Goal: Information Seeking & Learning: Find specific page/section

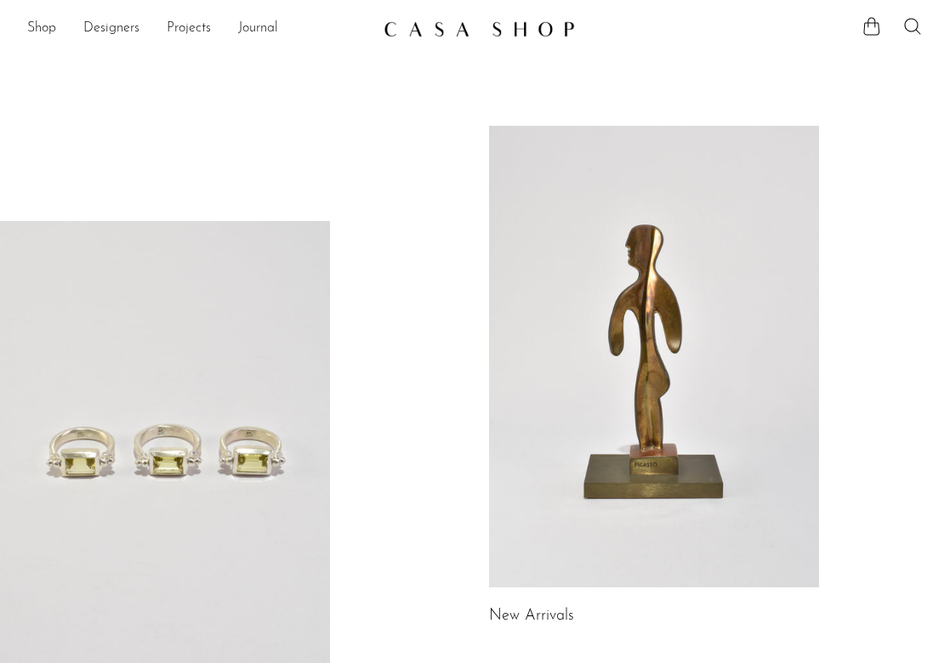
click at [663, 285] on link at bounding box center [654, 357] width 330 height 462
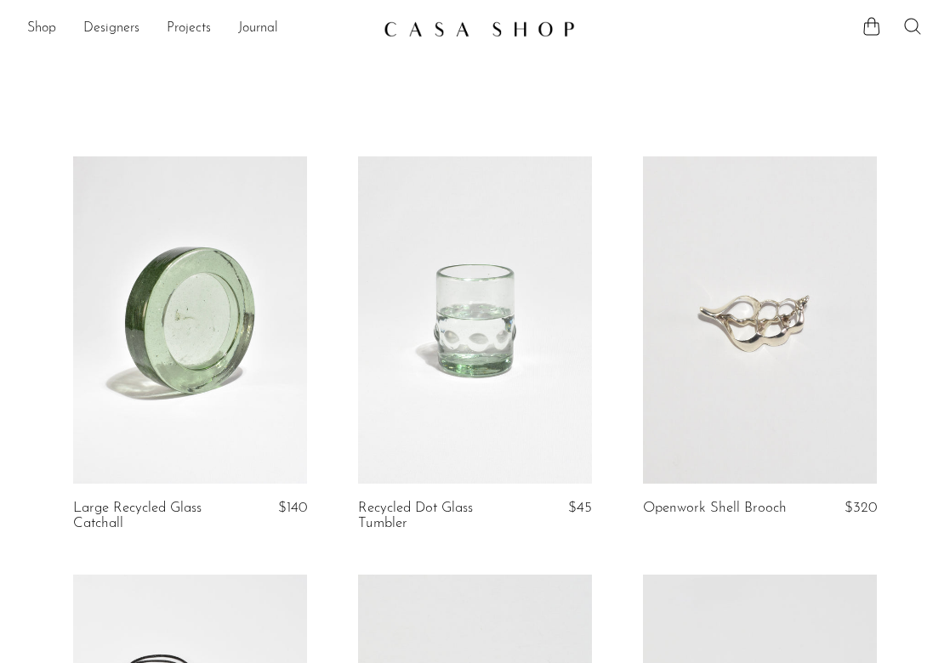
click at [912, 33] on icon at bounding box center [912, 26] width 20 height 20
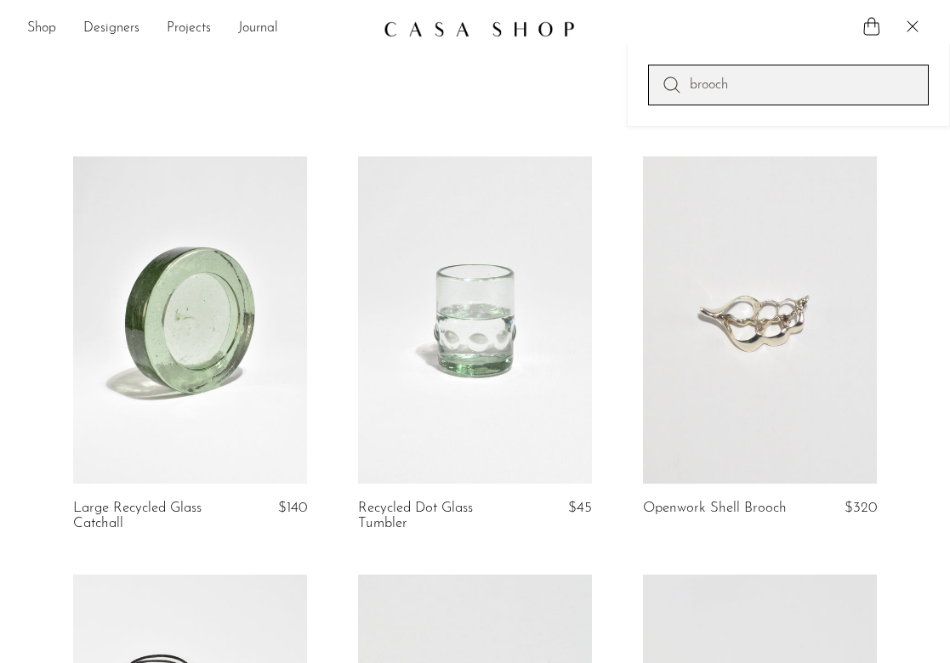
type input "brooch"
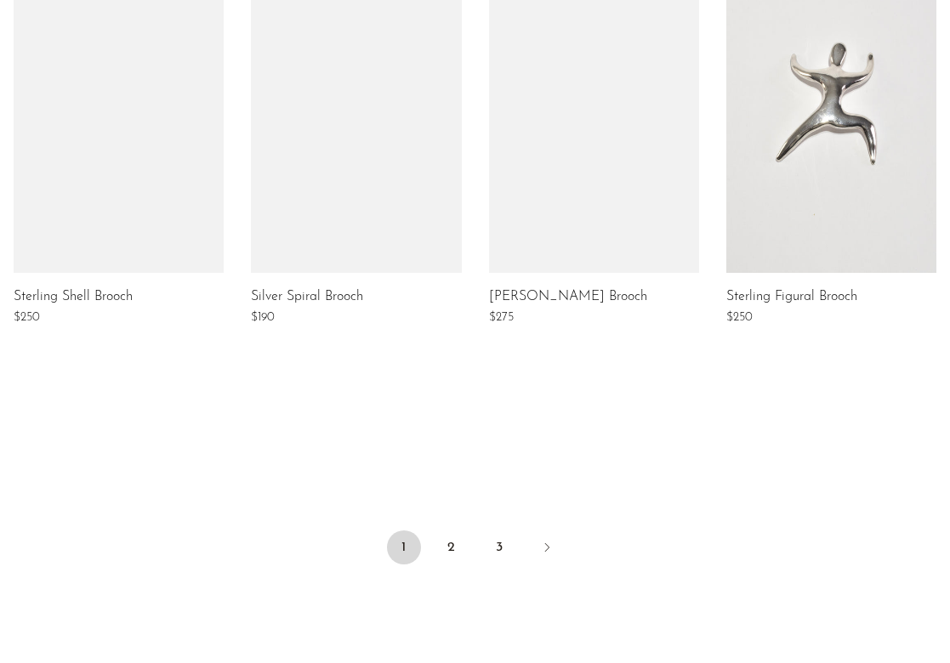
scroll to position [1413, 0]
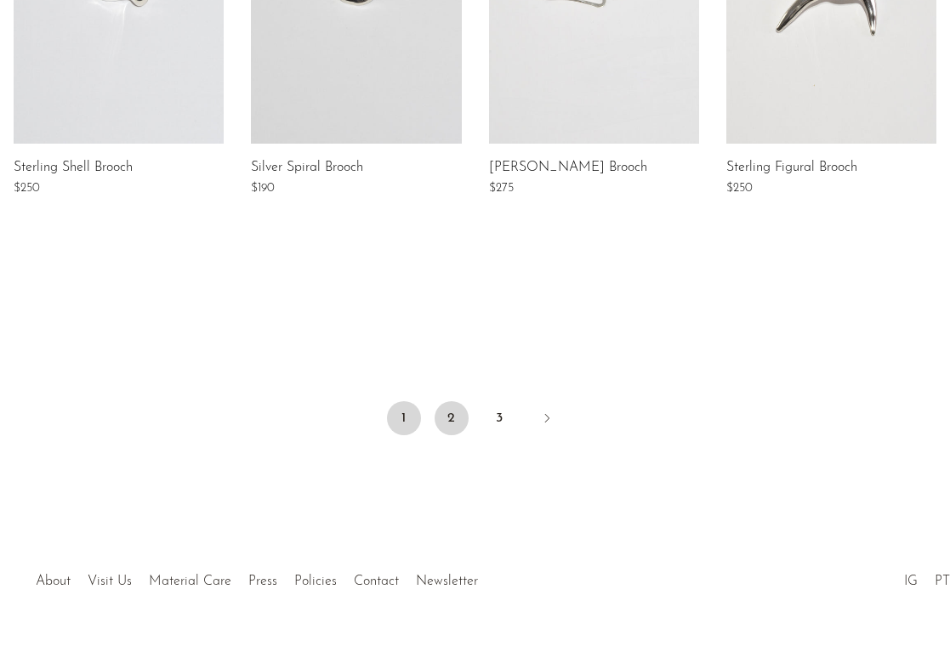
click at [435, 414] on link "2" at bounding box center [451, 418] width 34 height 34
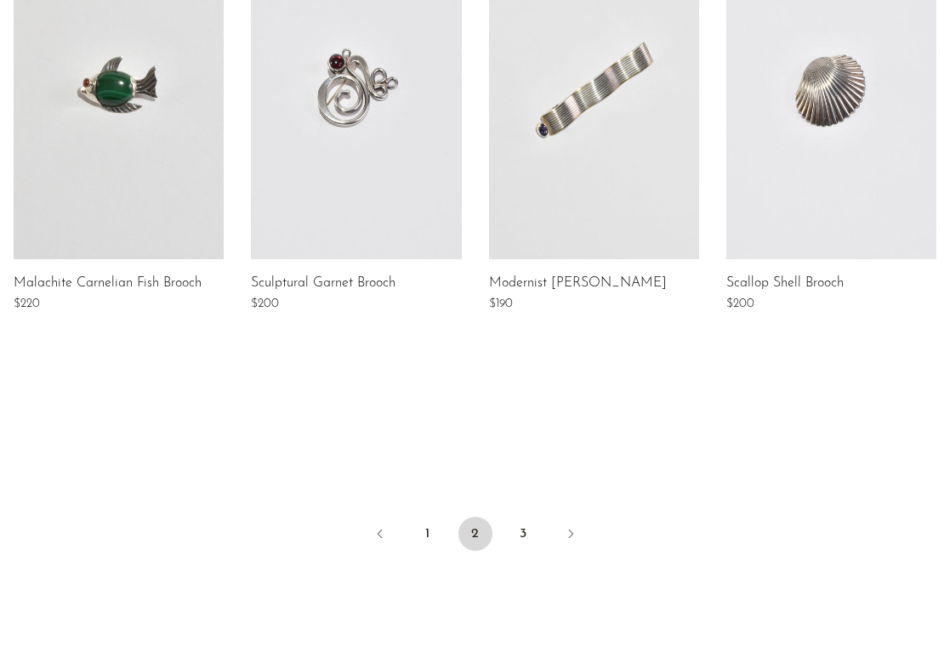
scroll to position [1444, 0]
